Goal: Navigation & Orientation: Go to known website

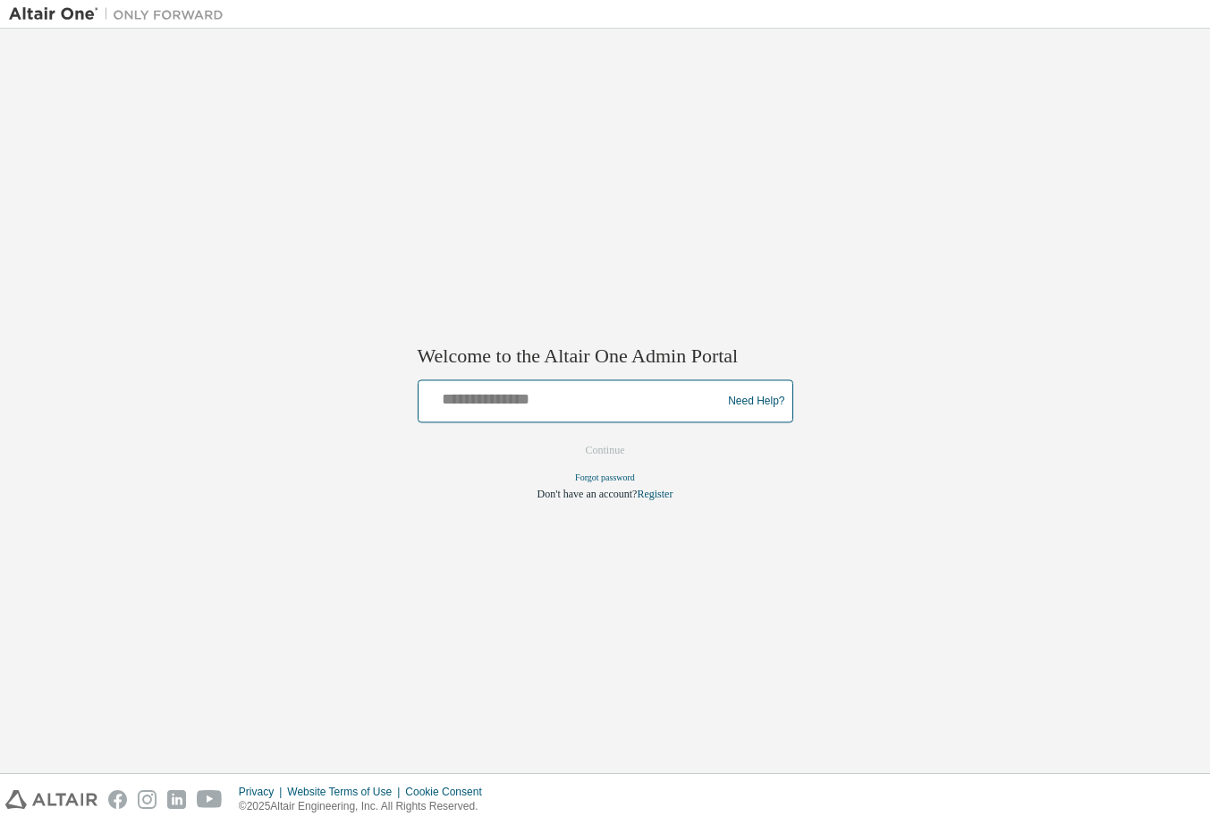
drag, startPoint x: 470, startPoint y: 399, endPoint x: 516, endPoint y: 455, distance: 72.5
type input "**********"
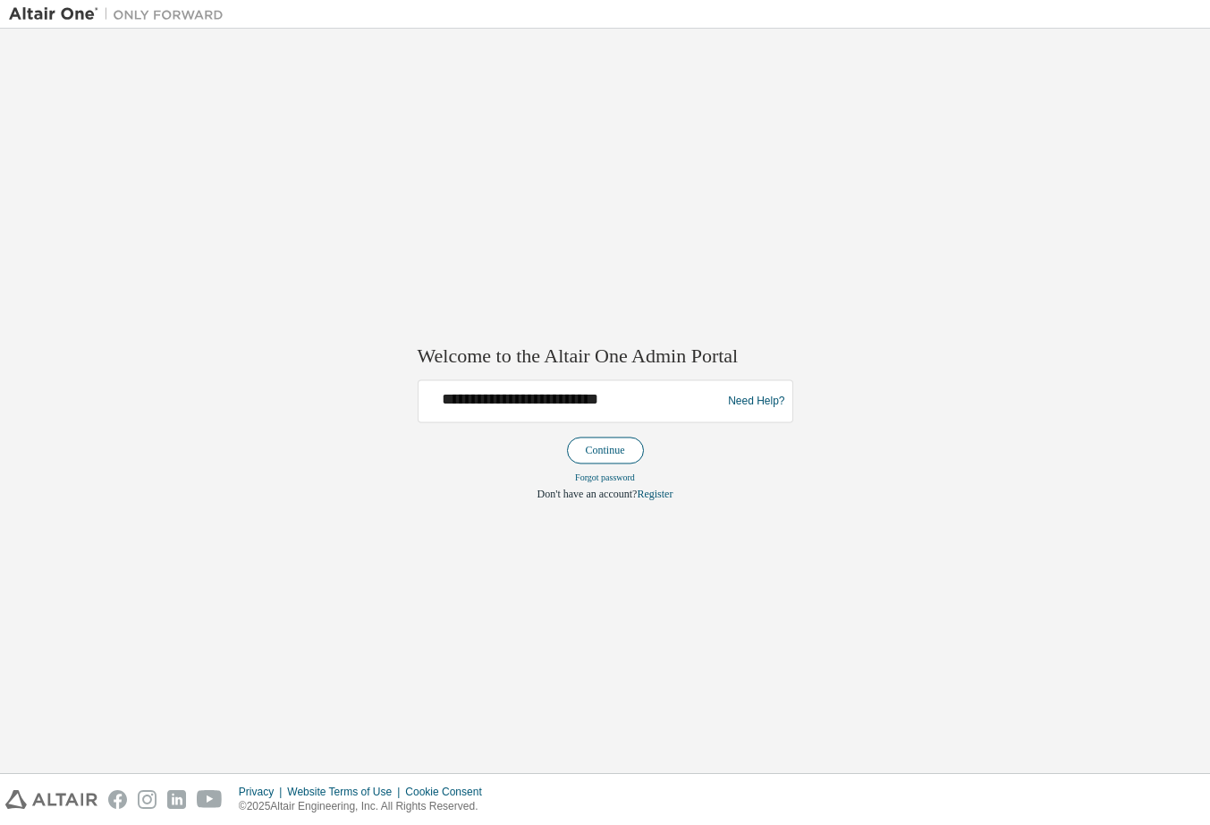
click at [594, 446] on button "Continue" at bounding box center [605, 450] width 77 height 27
